Goal: Task Accomplishment & Management: Manage account settings

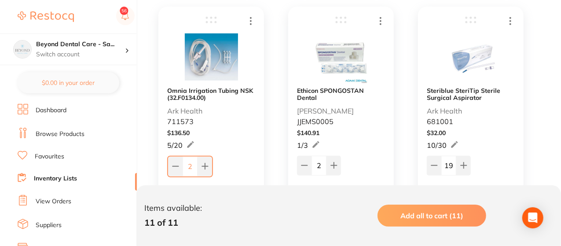
scroll to position [184, 0]
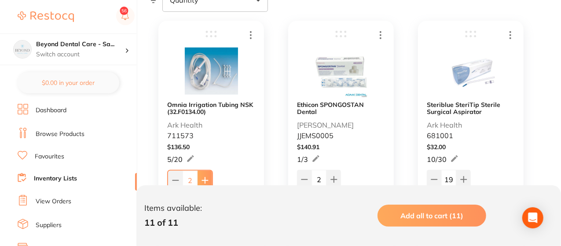
click at [208, 175] on button at bounding box center [204, 180] width 15 height 19
click at [208, 175] on button at bounding box center [204, 179] width 15 height 19
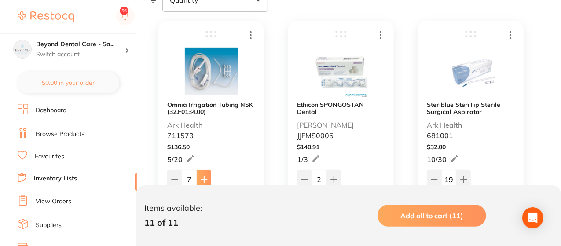
click at [208, 175] on button at bounding box center [204, 179] width 15 height 19
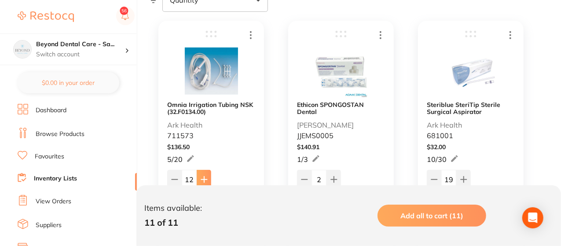
click at [208, 175] on button at bounding box center [204, 179] width 15 height 19
type input "16"
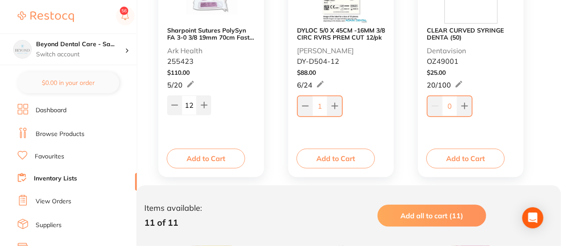
scroll to position [500, 0]
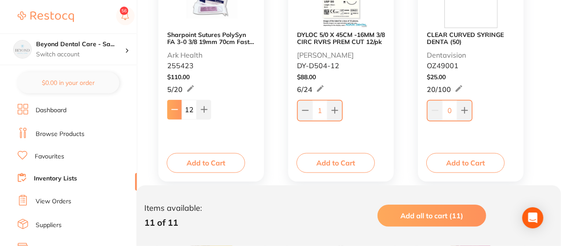
click at [178, 109] on button at bounding box center [174, 109] width 15 height 19
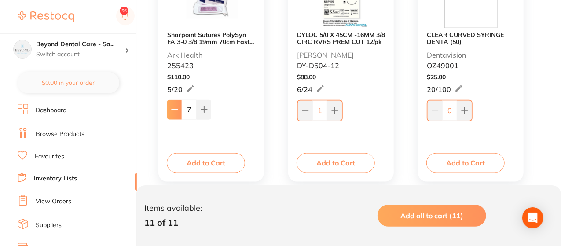
click at [178, 109] on button at bounding box center [174, 109] width 15 height 19
click at [203, 111] on icon at bounding box center [204, 109] width 7 height 7
type input "8"
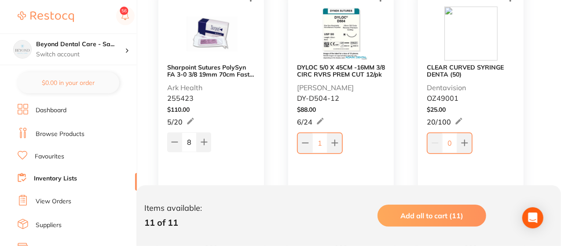
scroll to position [465, 0]
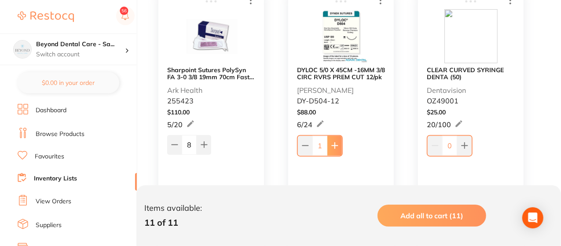
click at [335, 143] on icon at bounding box center [335, 146] width 6 height 6
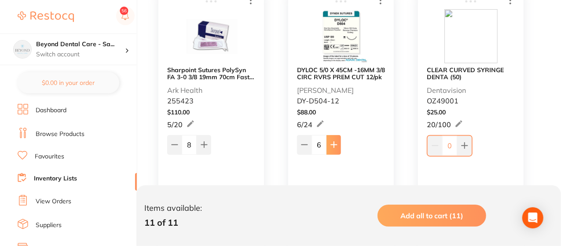
click at [335, 142] on icon at bounding box center [333, 144] width 7 height 7
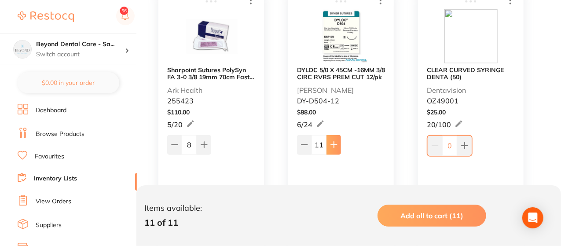
click at [335, 142] on icon at bounding box center [333, 144] width 7 height 7
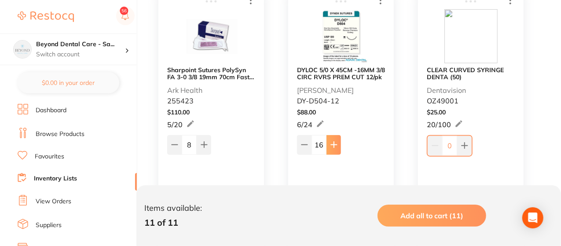
click at [335, 142] on icon at bounding box center [333, 144] width 7 height 7
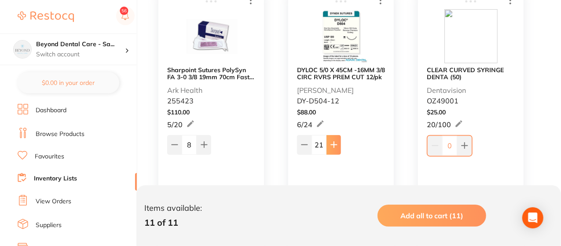
click at [335, 142] on icon at bounding box center [333, 144] width 7 height 7
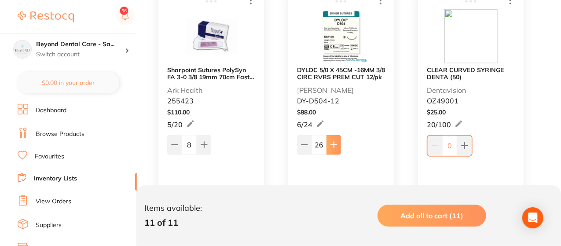
click at [335, 142] on icon at bounding box center [333, 144] width 7 height 7
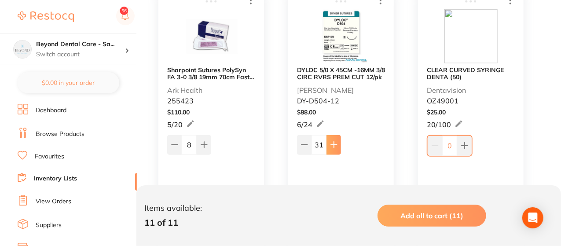
click at [335, 142] on icon at bounding box center [333, 144] width 7 height 7
click at [306, 143] on icon at bounding box center [304, 144] width 7 height 7
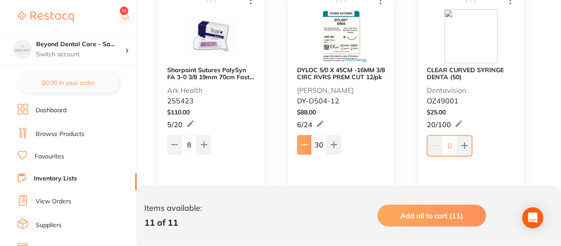
click at [306, 143] on icon at bounding box center [304, 144] width 7 height 7
click at [329, 146] on button at bounding box center [333, 144] width 15 height 19
type input "30"
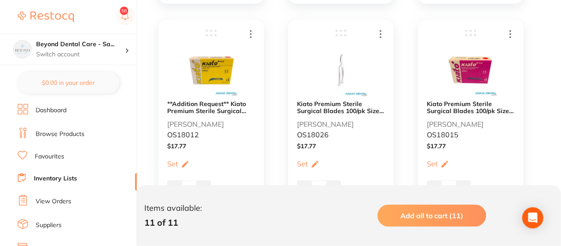
scroll to position [694, 0]
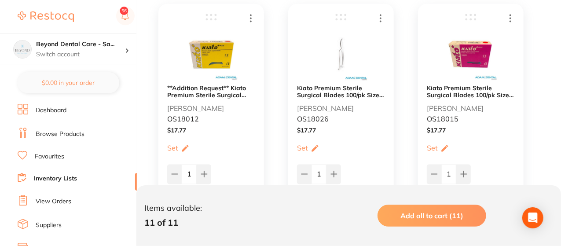
click at [49, 174] on link "Inventory Lists" at bounding box center [55, 178] width 43 height 9
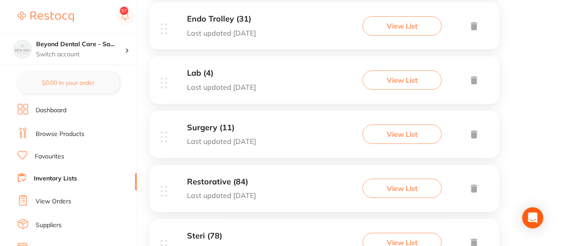
scroll to position [317, 0]
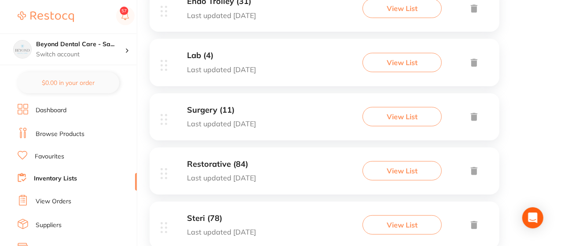
click at [396, 113] on button "View List" at bounding box center [401, 116] width 79 height 19
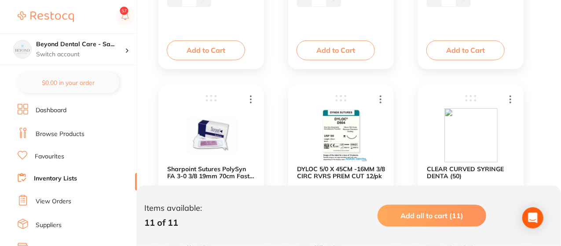
scroll to position [369, 0]
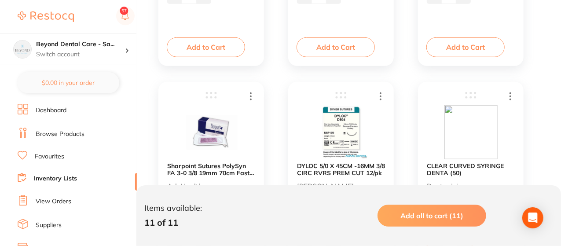
click at [263, 108] on div "Sharpoint Sutures PolySyn FA 3-0 3/8 19mm 70cm Fast Absorbable Ark Health 25542…" at bounding box center [211, 197] width 106 height 231
click at [69, 175] on link "Inventory Lists" at bounding box center [55, 178] width 43 height 9
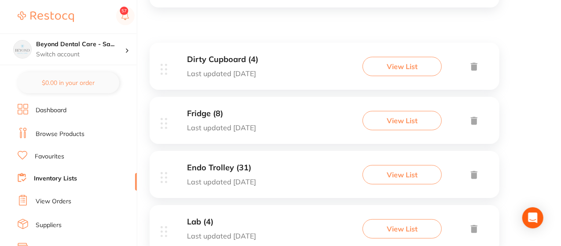
scroll to position [98, 0]
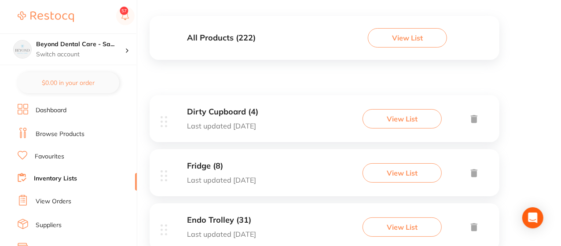
click at [390, 118] on button "View List" at bounding box center [401, 118] width 79 height 19
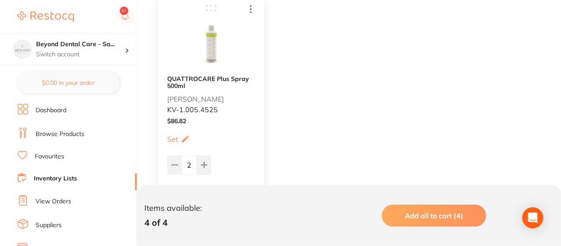
scroll to position [457, 0]
click at [177, 165] on icon at bounding box center [174, 164] width 7 height 7
click at [206, 164] on icon at bounding box center [204, 164] width 7 height 7
type input "2"
click at [71, 176] on link "Inventory Lists" at bounding box center [55, 178] width 43 height 9
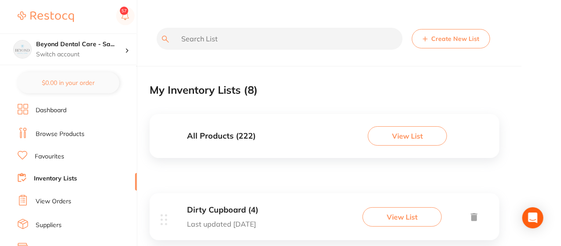
scroll to position [18, 0]
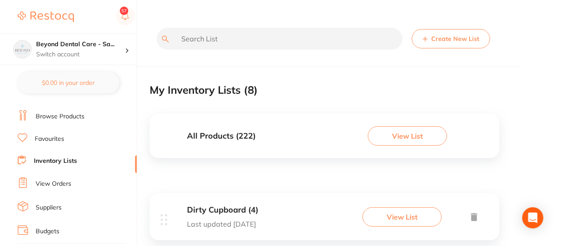
click at [291, 205] on div "Dirty Cupboard (4) Last updated [DATE] View List" at bounding box center [325, 216] width 350 height 47
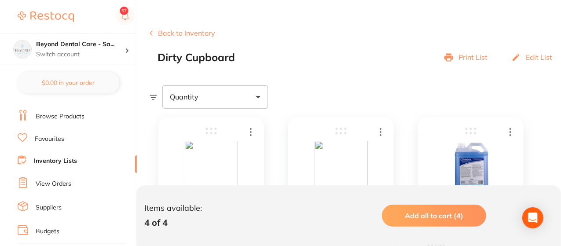
scroll to position [88, 0]
click at [68, 161] on link "Inventory Lists" at bounding box center [55, 161] width 43 height 9
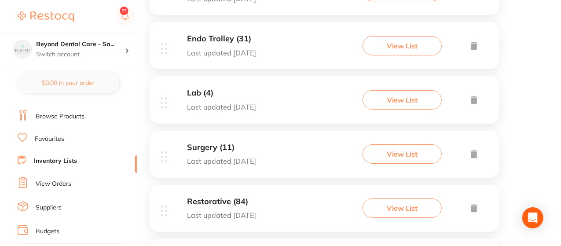
scroll to position [281, 0]
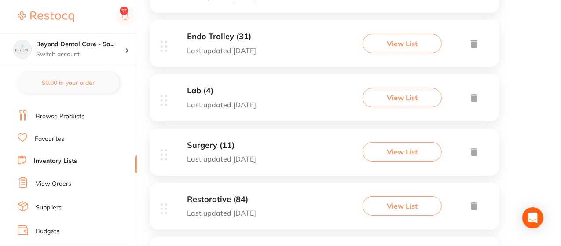
click at [399, 210] on button "View List" at bounding box center [401, 205] width 79 height 19
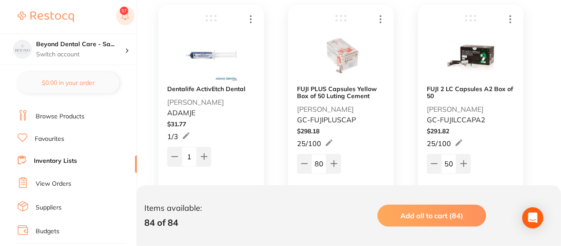
scroll to position [211, 0]
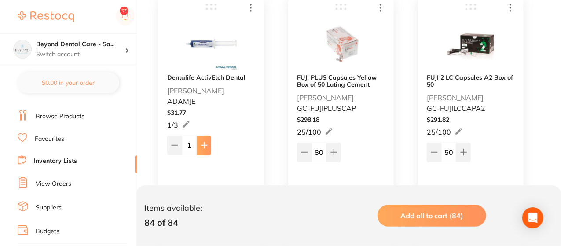
click at [202, 142] on icon at bounding box center [204, 145] width 7 height 7
type input "2"
click at [436, 151] on icon at bounding box center [434, 152] width 7 height 7
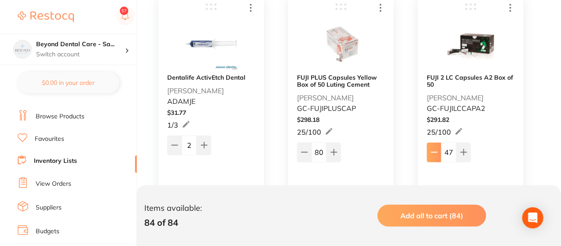
click at [436, 151] on icon at bounding box center [434, 152] width 7 height 7
click at [468, 151] on button at bounding box center [463, 151] width 15 height 19
type input "45"
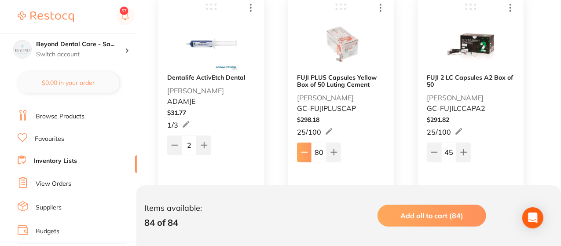
click at [306, 151] on icon at bounding box center [304, 152] width 7 height 7
click at [306, 152] on icon at bounding box center [304, 152] width 6 height 0
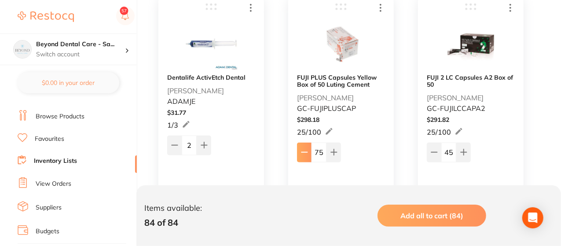
click at [306, 152] on icon at bounding box center [304, 152] width 6 height 0
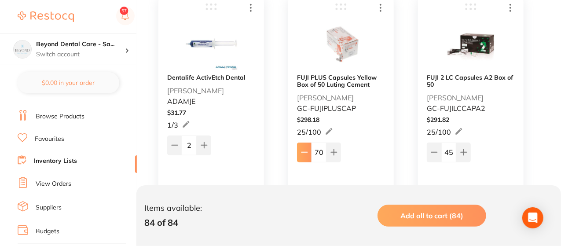
click at [306, 152] on icon at bounding box center [304, 152] width 6 height 0
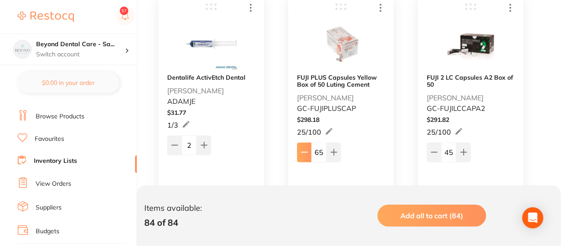
click at [306, 152] on icon at bounding box center [304, 152] width 6 height 0
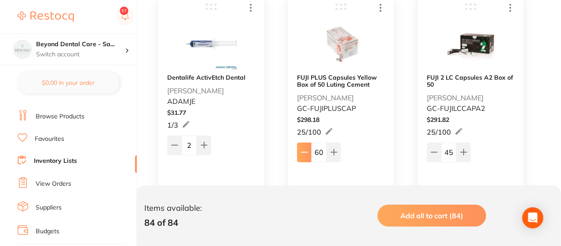
click at [306, 152] on icon at bounding box center [304, 152] width 6 height 0
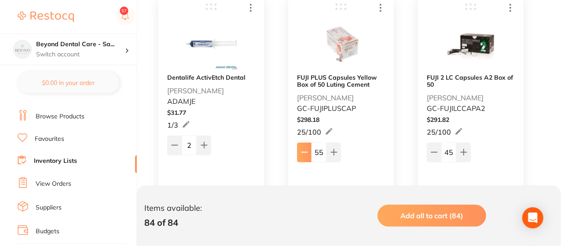
click at [306, 152] on icon at bounding box center [304, 152] width 6 height 0
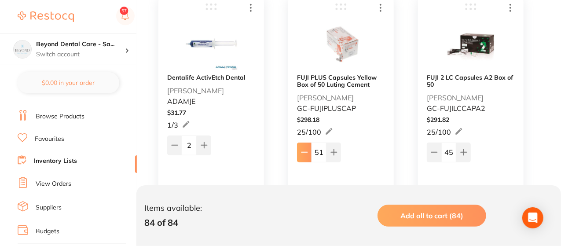
type input "50"
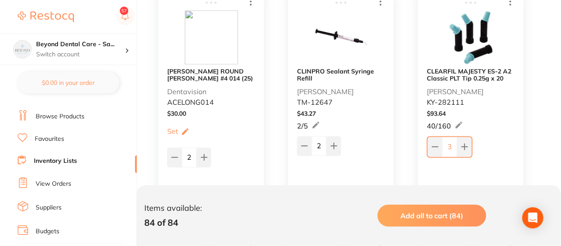
scroll to position [721, 0]
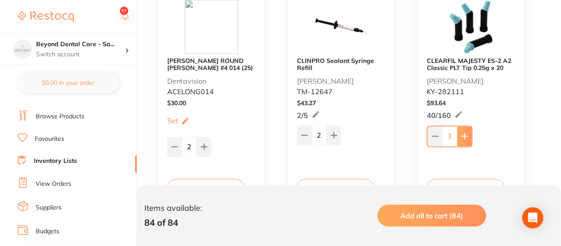
click at [462, 133] on icon at bounding box center [464, 136] width 7 height 7
click at [435, 137] on icon at bounding box center [434, 136] width 7 height 7
type input "5"
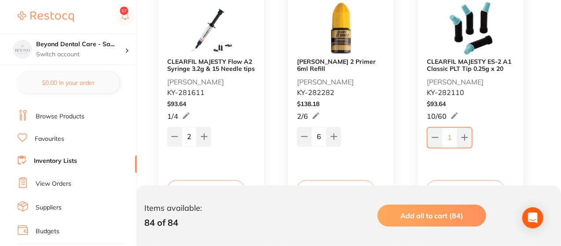
scroll to position [967, 0]
click at [176, 136] on icon at bounding box center [175, 136] width 6 height 0
type input "0"
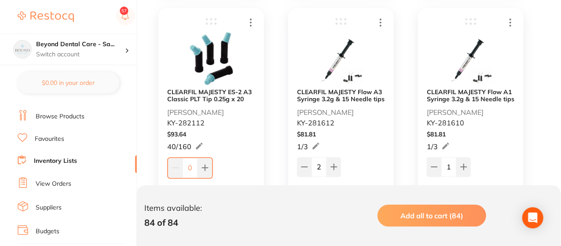
scroll to position [1196, 0]
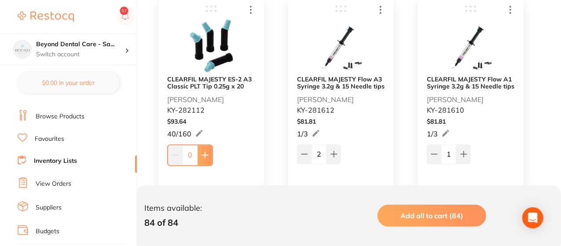
click at [207, 150] on button at bounding box center [204, 154] width 15 height 19
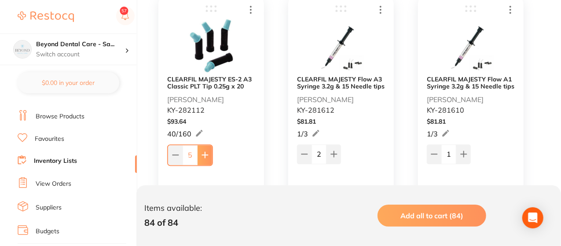
click at [207, 150] on button at bounding box center [204, 154] width 15 height 19
type input "6"
click at [306, 148] on button at bounding box center [304, 153] width 15 height 19
type input "0"
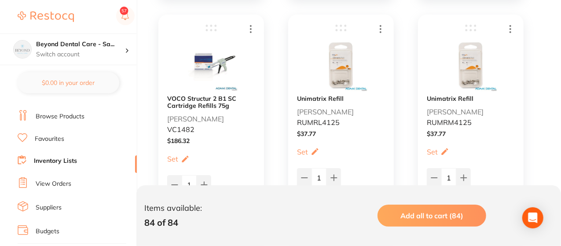
scroll to position [1689, 0]
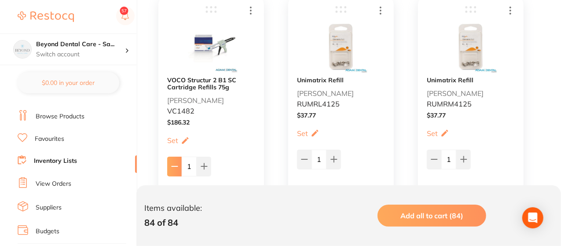
click at [175, 158] on button at bounding box center [174, 166] width 15 height 19
type input "0"
click at [305, 157] on icon at bounding box center [304, 159] width 7 height 7
type input "0"
click at [433, 159] on icon at bounding box center [434, 159] width 6 height 0
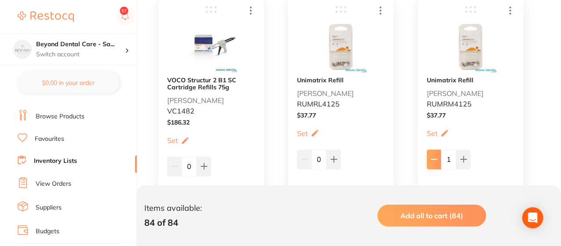
type input "0"
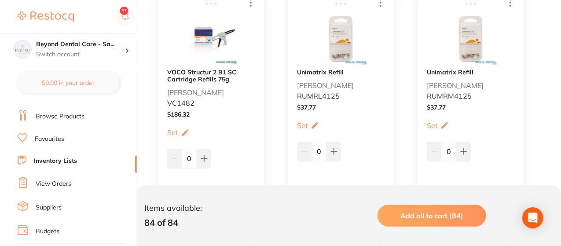
scroll to position [1671, 0]
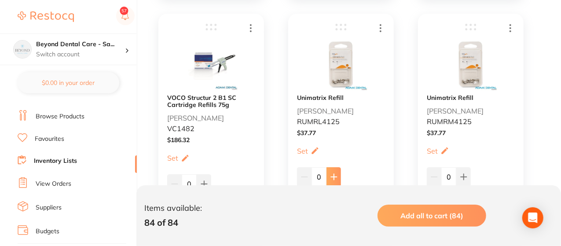
click at [334, 173] on icon at bounding box center [333, 176] width 7 height 7
type input "1"
click at [460, 178] on icon at bounding box center [463, 176] width 7 height 7
type input "1"
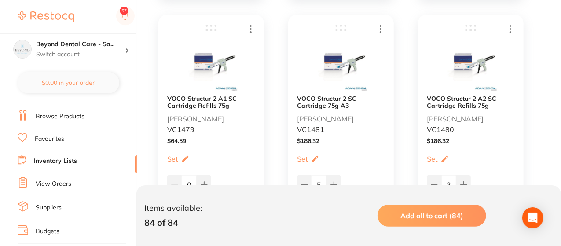
scroll to position [2181, 0]
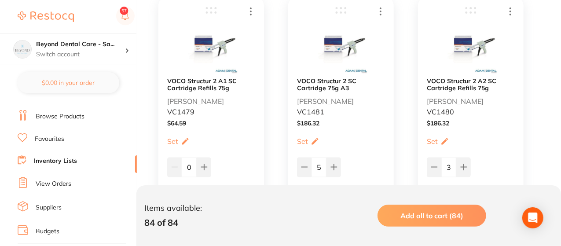
drag, startPoint x: 432, startPoint y: 170, endPoint x: 506, endPoint y: 152, distance: 76.2
click at [506, 152] on div "VOCO Structur 2 A2 SC Cartridge Refills 75g [PERSON_NAME] Dental VC1480 $ 186.3…" at bounding box center [471, 92] width 88 height 172
click at [436, 171] on button at bounding box center [434, 166] width 15 height 19
type input "2"
click at [310, 168] on button at bounding box center [304, 166] width 15 height 19
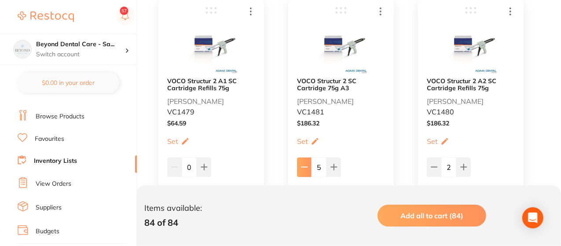
type input "4"
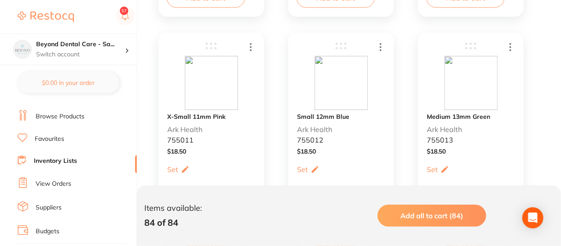
scroll to position [2410, 0]
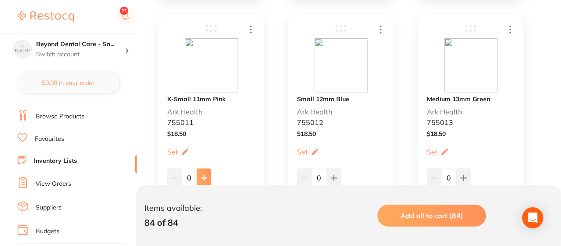
click at [201, 173] on button at bounding box center [204, 177] width 15 height 19
type input "1"
click at [334, 171] on button at bounding box center [333, 177] width 15 height 19
type input "1"
click at [461, 175] on icon at bounding box center [463, 178] width 7 height 7
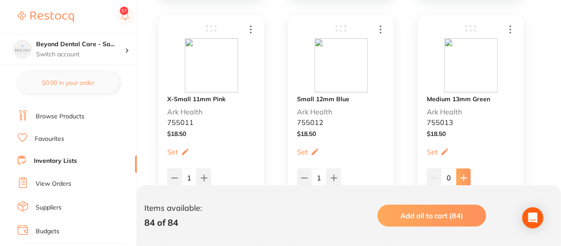
type input "1"
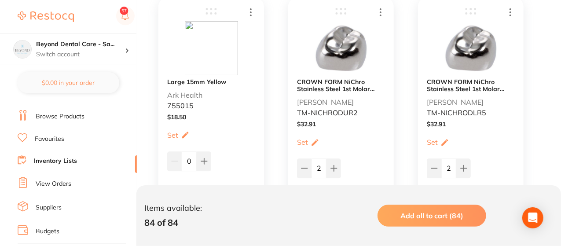
scroll to position [2691, 0]
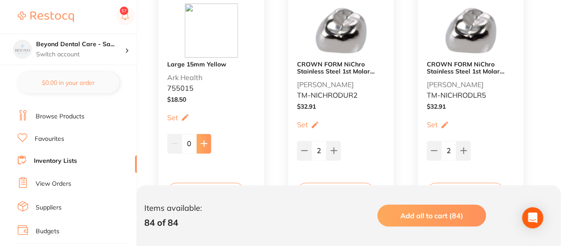
click at [198, 140] on button at bounding box center [204, 143] width 15 height 19
type input "1"
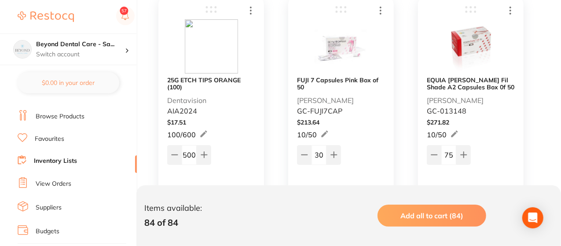
scroll to position [5400, 0]
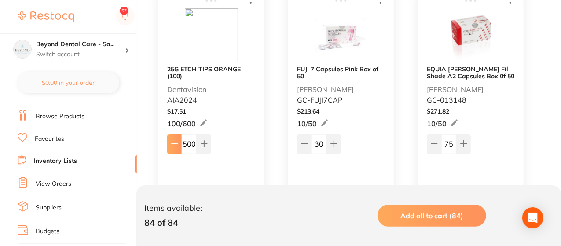
click at [172, 141] on icon at bounding box center [174, 143] width 7 height 7
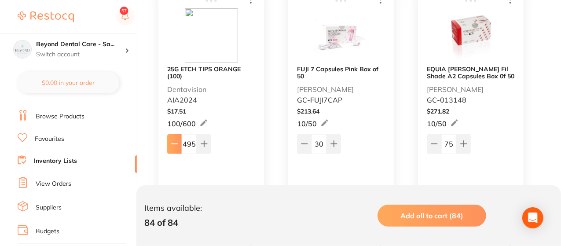
click at [172, 141] on icon at bounding box center [174, 143] width 7 height 7
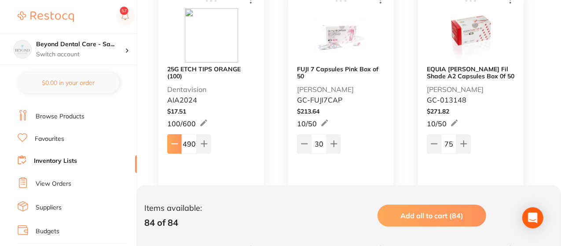
click at [172, 141] on icon at bounding box center [174, 143] width 7 height 7
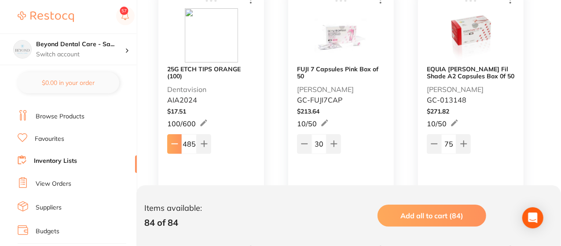
click at [172, 141] on icon at bounding box center [174, 143] width 7 height 7
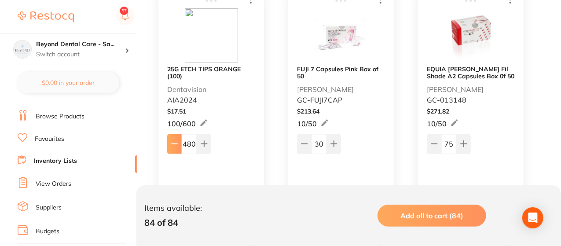
click at [172, 141] on icon at bounding box center [174, 143] width 7 height 7
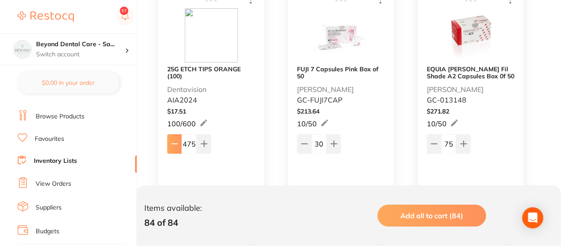
click at [172, 141] on icon at bounding box center [174, 143] width 7 height 7
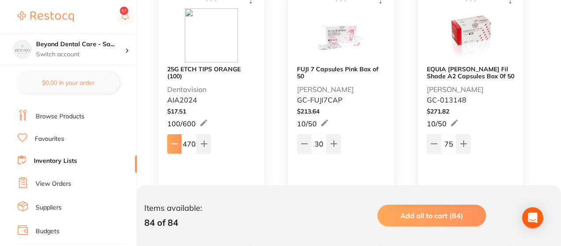
click at [172, 141] on icon at bounding box center [174, 143] width 7 height 7
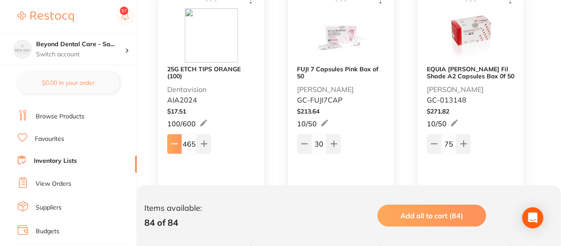
click at [172, 141] on icon at bounding box center [174, 143] width 7 height 7
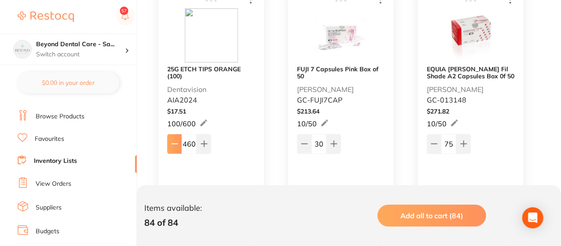
click at [172, 141] on icon at bounding box center [174, 143] width 7 height 7
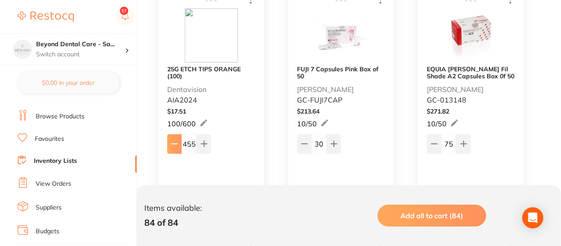
click at [172, 141] on icon at bounding box center [174, 143] width 7 height 7
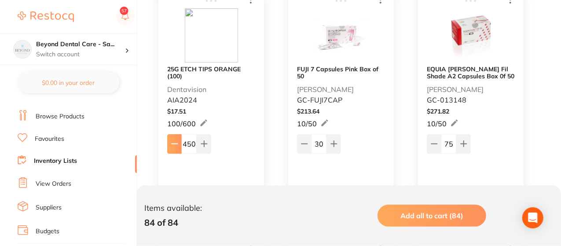
click at [172, 141] on icon at bounding box center [174, 143] width 7 height 7
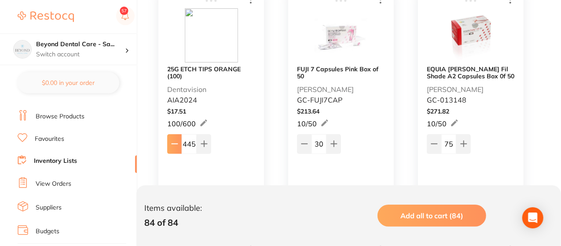
click at [172, 141] on icon at bounding box center [174, 143] width 7 height 7
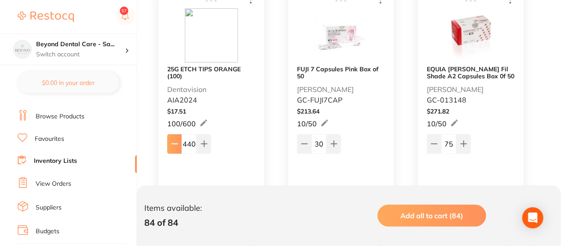
click at [172, 141] on icon at bounding box center [174, 143] width 7 height 7
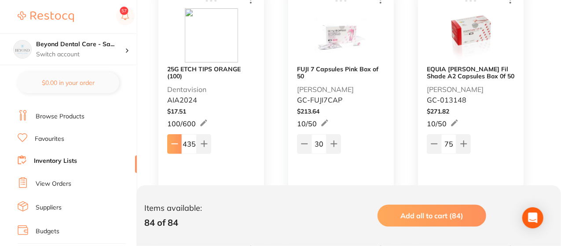
click at [172, 141] on icon at bounding box center [174, 143] width 7 height 7
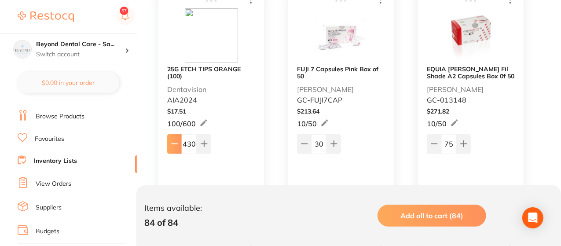
click at [172, 141] on icon at bounding box center [174, 143] width 7 height 7
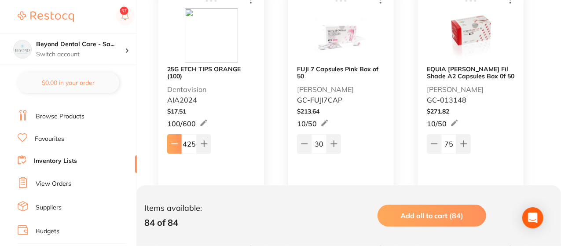
click at [172, 141] on icon at bounding box center [174, 143] width 7 height 7
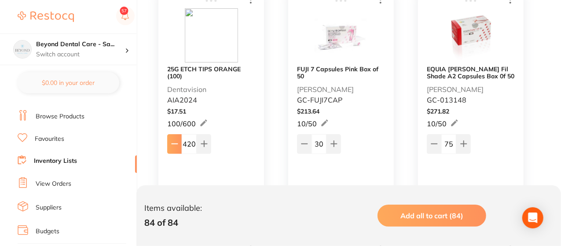
click at [172, 141] on icon at bounding box center [174, 143] width 7 height 7
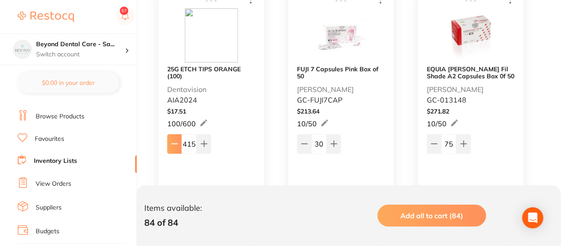
click at [172, 141] on icon at bounding box center [174, 143] width 7 height 7
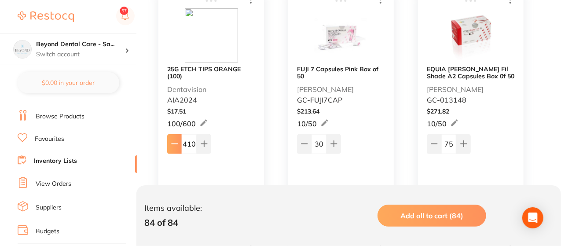
click at [172, 141] on icon at bounding box center [174, 143] width 7 height 7
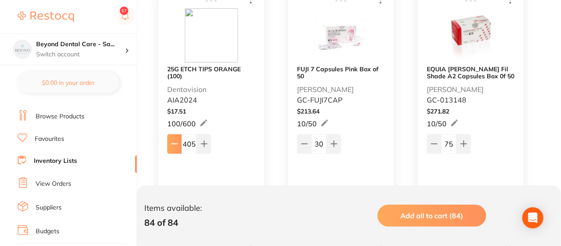
click at [172, 141] on icon at bounding box center [174, 143] width 7 height 7
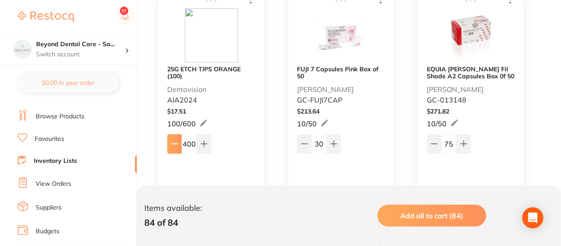
click at [172, 141] on icon at bounding box center [174, 143] width 7 height 7
type input "399"
click at [429, 146] on button at bounding box center [434, 143] width 15 height 19
click at [432, 145] on button at bounding box center [434, 143] width 15 height 19
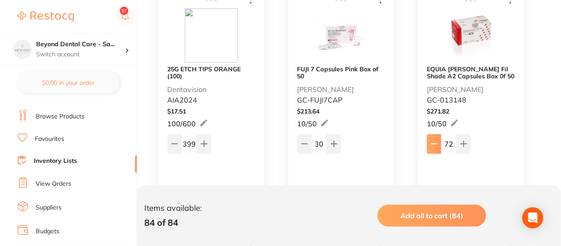
click at [432, 145] on icon at bounding box center [434, 143] width 7 height 7
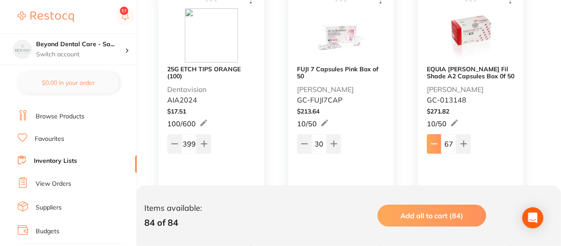
click at [432, 145] on icon at bounding box center [434, 143] width 7 height 7
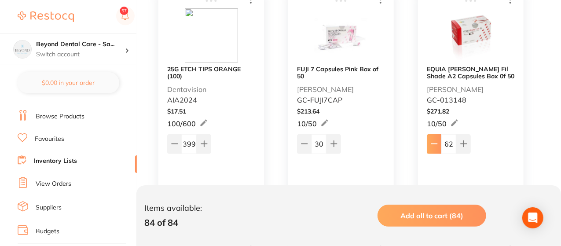
click at [432, 145] on icon at bounding box center [434, 143] width 7 height 7
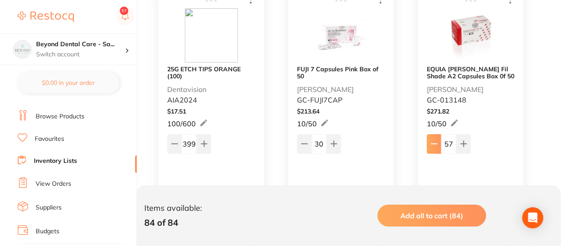
click at [432, 145] on icon at bounding box center [434, 143] width 7 height 7
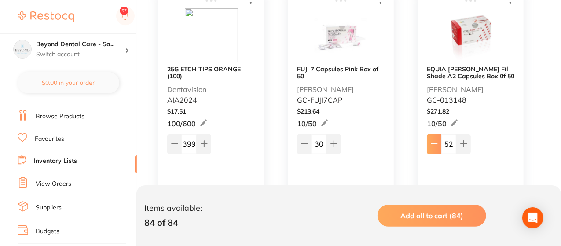
click at [432, 145] on icon at bounding box center [434, 143] width 7 height 7
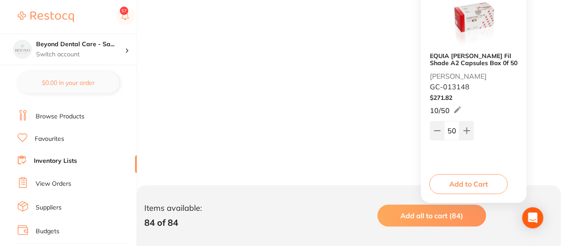
drag, startPoint x: 432, startPoint y: 145, endPoint x: 440, endPoint y: 127, distance: 19.1
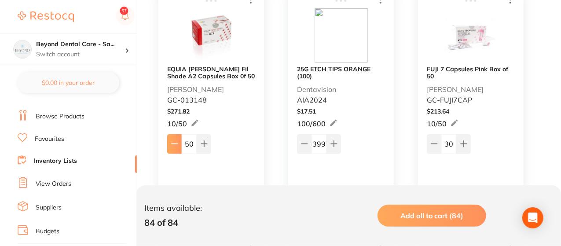
click at [176, 140] on icon at bounding box center [174, 143] width 7 height 7
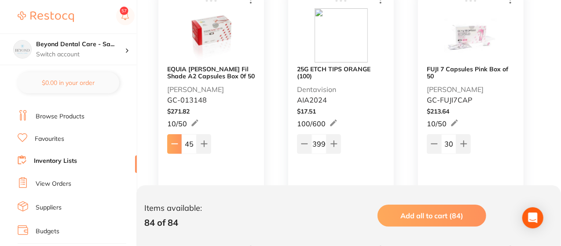
click at [176, 140] on icon at bounding box center [174, 143] width 7 height 7
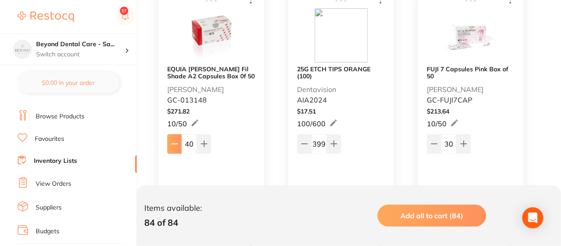
click at [176, 140] on icon at bounding box center [174, 143] width 7 height 7
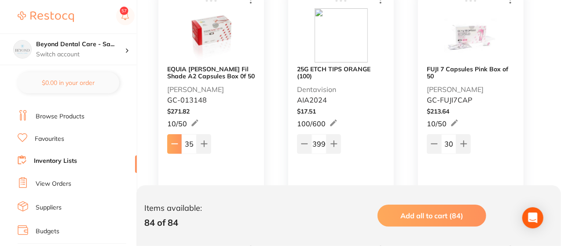
click at [176, 140] on icon at bounding box center [174, 143] width 7 height 7
click at [201, 140] on icon at bounding box center [204, 143] width 7 height 7
type input "35"
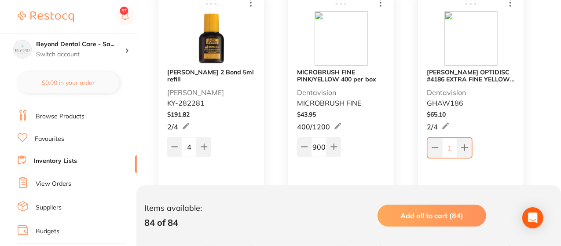
scroll to position [5646, 0]
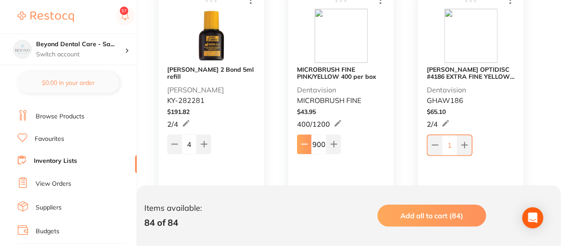
click at [303, 146] on icon at bounding box center [304, 144] width 7 height 7
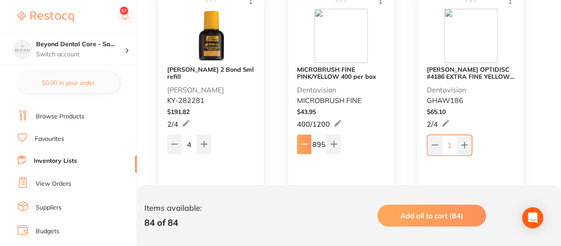
click at [303, 146] on icon at bounding box center [304, 144] width 7 height 7
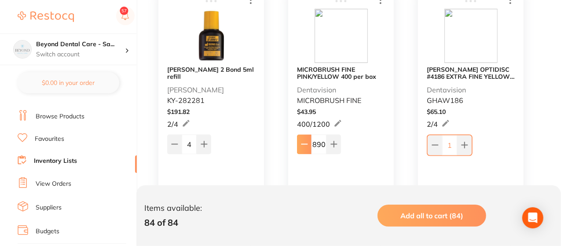
click at [303, 146] on icon at bounding box center [304, 144] width 7 height 7
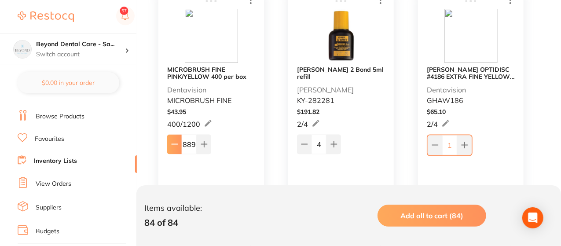
click at [169, 148] on button at bounding box center [174, 144] width 15 height 19
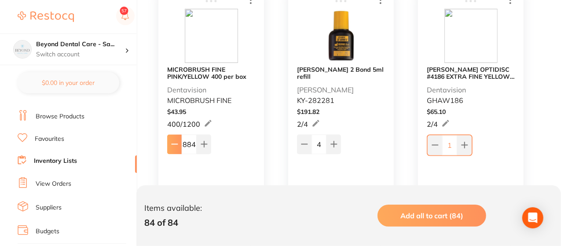
click at [169, 148] on button at bounding box center [174, 144] width 15 height 19
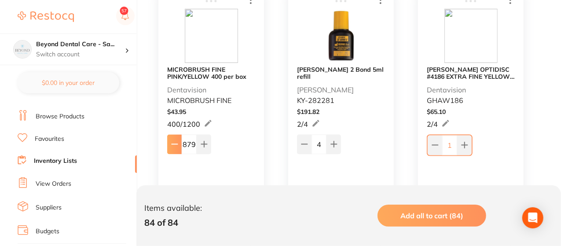
click at [169, 148] on button at bounding box center [174, 144] width 15 height 19
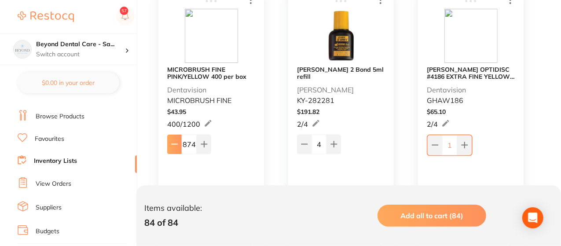
click at [169, 148] on button at bounding box center [174, 144] width 15 height 19
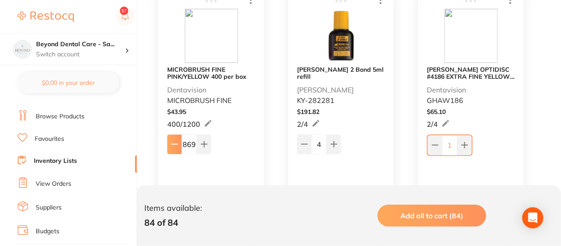
click at [169, 148] on button at bounding box center [174, 144] width 15 height 19
type input "866"
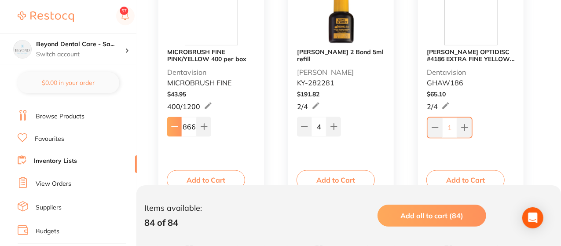
click at [173, 123] on icon at bounding box center [174, 126] width 7 height 7
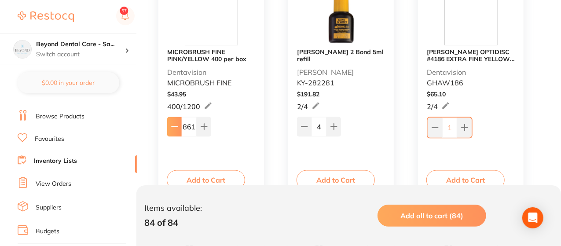
click at [173, 123] on icon at bounding box center [174, 126] width 7 height 7
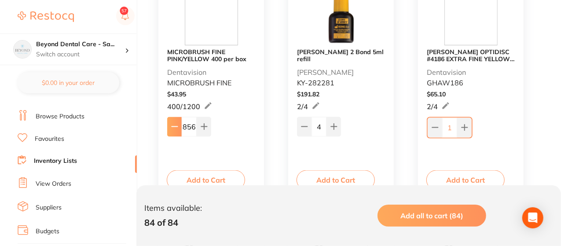
click at [173, 123] on icon at bounding box center [174, 126] width 7 height 7
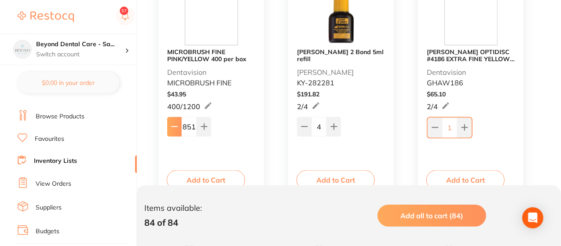
click at [173, 123] on icon at bounding box center [174, 126] width 7 height 7
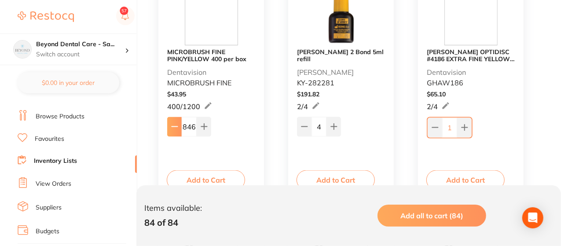
click at [173, 123] on icon at bounding box center [174, 126] width 7 height 7
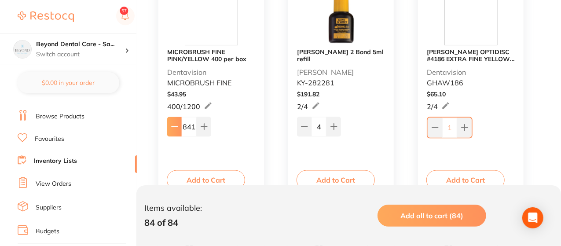
click at [173, 123] on icon at bounding box center [174, 126] width 7 height 7
type input "840"
drag, startPoint x: 173, startPoint y: 123, endPoint x: 163, endPoint y: 124, distance: 9.7
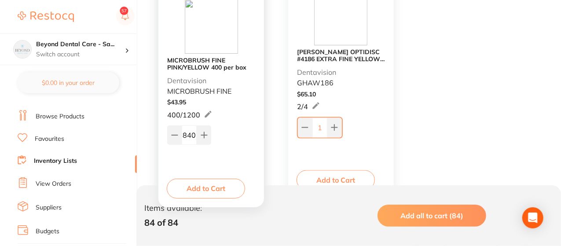
click at [163, 124] on div "[PERSON_NAME] 2 Bond 5ml refill [PERSON_NAME] KY-282281 $ 191.82 2 / 4 4 2 / 4 …" at bounding box center [211, 83] width 106 height 231
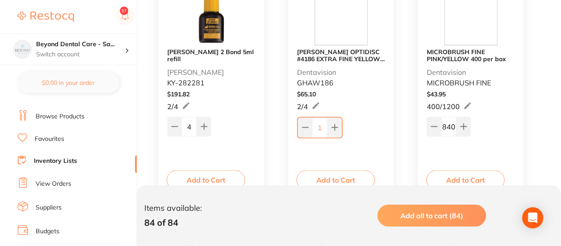
click at [163, 124] on div "[PERSON_NAME] 2 Bond 5ml refill [PERSON_NAME] KY-282281 $ 191.82 2 / 4 4 2 / 4 …" at bounding box center [211, 83] width 106 height 231
click at [434, 127] on icon at bounding box center [434, 126] width 7 height 7
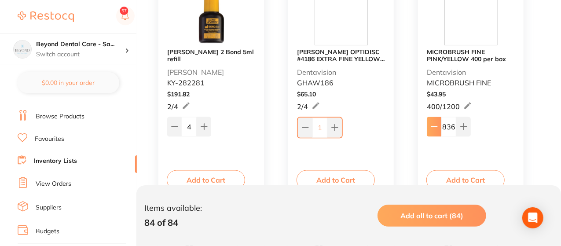
click at [434, 127] on icon at bounding box center [434, 126] width 7 height 7
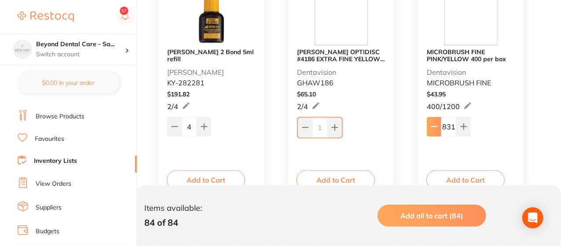
click at [434, 127] on icon at bounding box center [434, 126] width 7 height 7
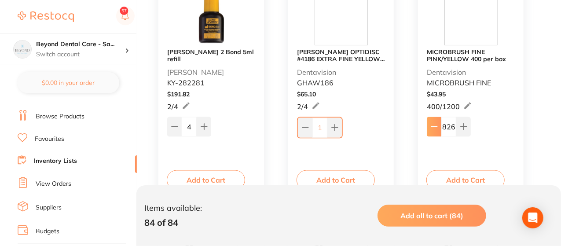
click at [434, 127] on icon at bounding box center [434, 126] width 7 height 7
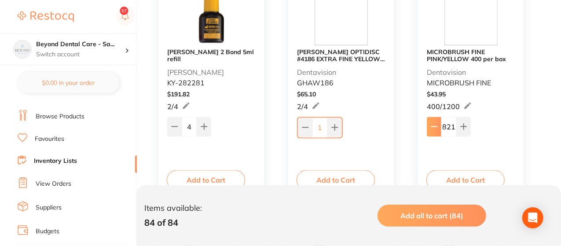
click at [434, 127] on icon at bounding box center [434, 126] width 7 height 7
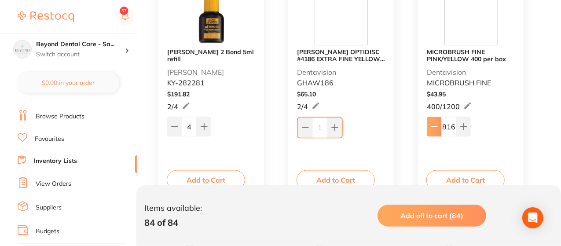
click at [434, 127] on icon at bounding box center [434, 126] width 7 height 7
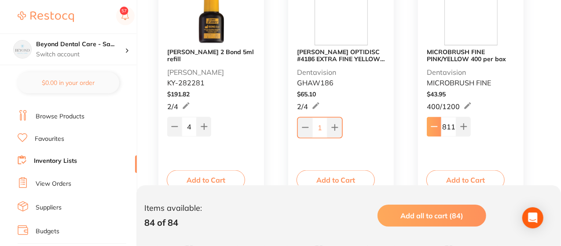
click at [434, 127] on icon at bounding box center [434, 126] width 7 height 7
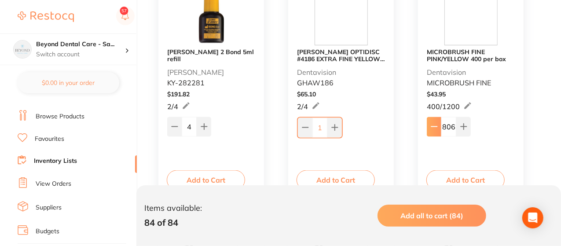
click at [434, 127] on icon at bounding box center [434, 126] width 7 height 7
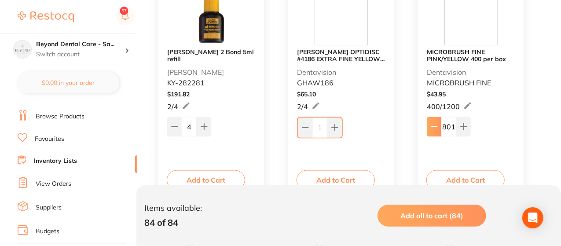
click at [434, 127] on icon at bounding box center [434, 126] width 7 height 7
type input "800"
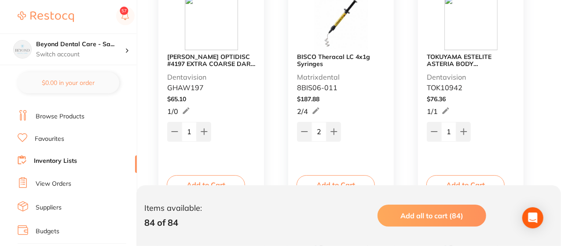
scroll to position [6403, 0]
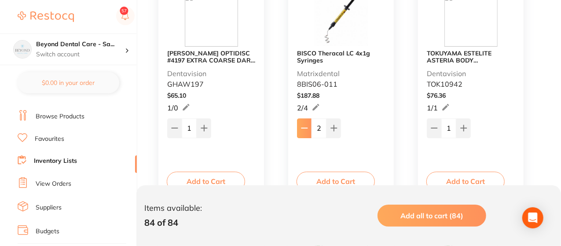
click at [304, 131] on button at bounding box center [304, 127] width 15 height 19
click at [304, 131] on button at bounding box center [305, 128] width 15 height 19
type input "0"
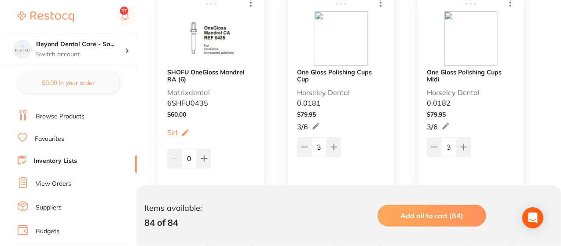
scroll to position [6631, 0]
click at [307, 136] on button at bounding box center [304, 145] width 15 height 19
click at [307, 137] on button at bounding box center [305, 146] width 15 height 19
click at [336, 143] on icon at bounding box center [334, 146] width 7 height 7
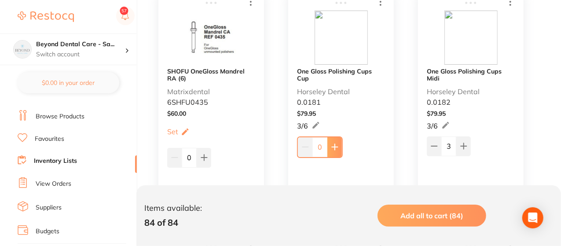
type input "1"
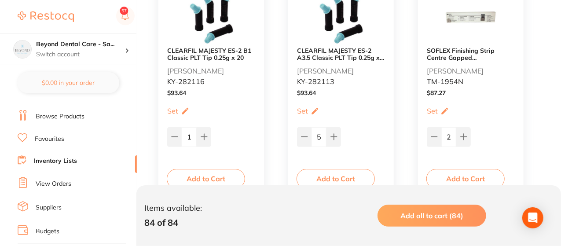
scroll to position [6913, 0]
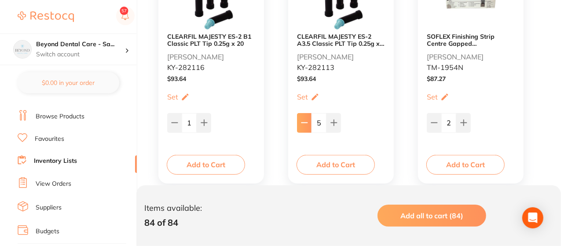
click at [308, 124] on button at bounding box center [304, 122] width 15 height 19
type input "3"
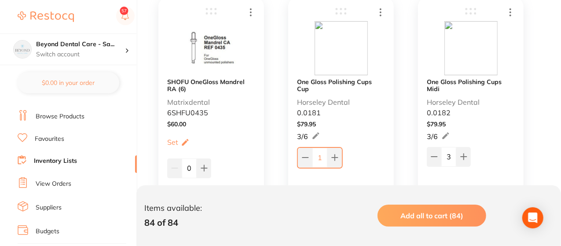
scroll to position [6619, 0]
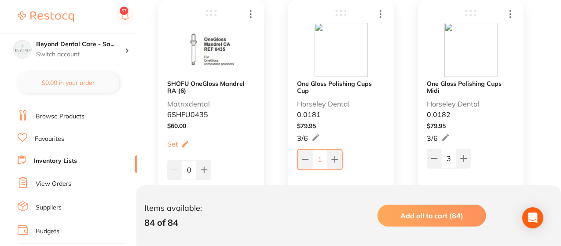
click at [73, 158] on link "Inventory Lists" at bounding box center [55, 161] width 43 height 9
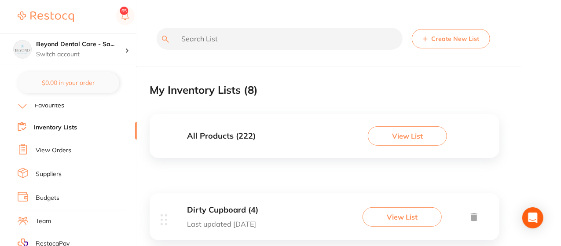
scroll to position [53, 0]
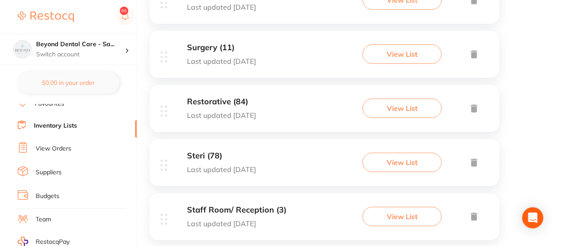
scroll to position [387, 0]
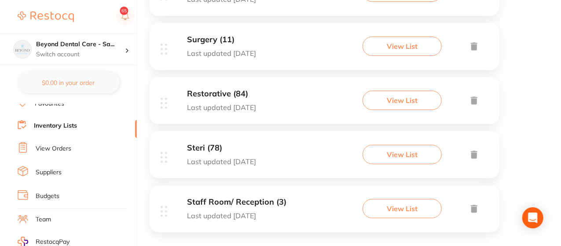
click at [383, 150] on button "View List" at bounding box center [401, 154] width 79 height 19
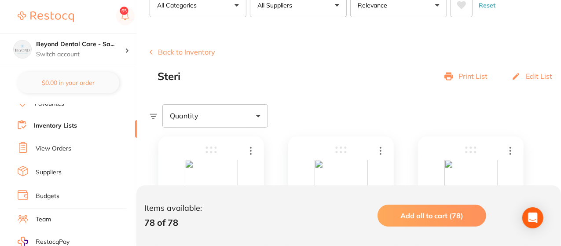
scroll to position [70, 0]
